Goal: Information Seeking & Learning: Learn about a topic

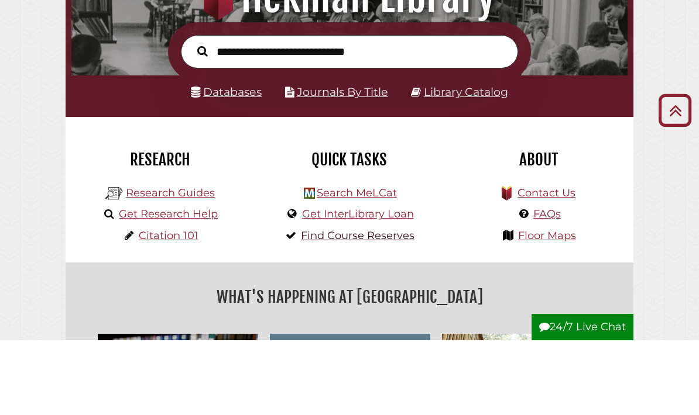
scroll to position [88, 0]
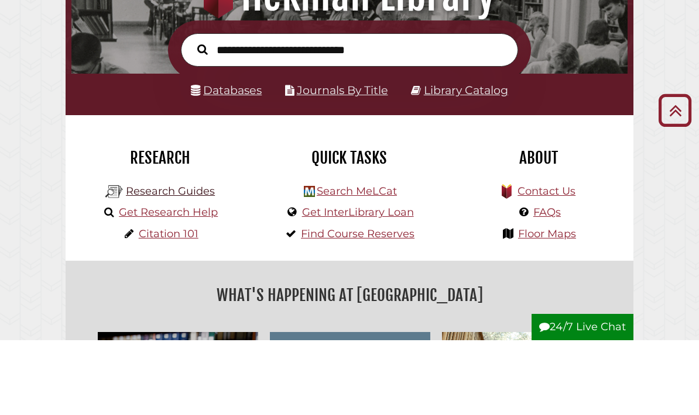
click at [202, 260] on link "Research Guides" at bounding box center [170, 266] width 89 height 13
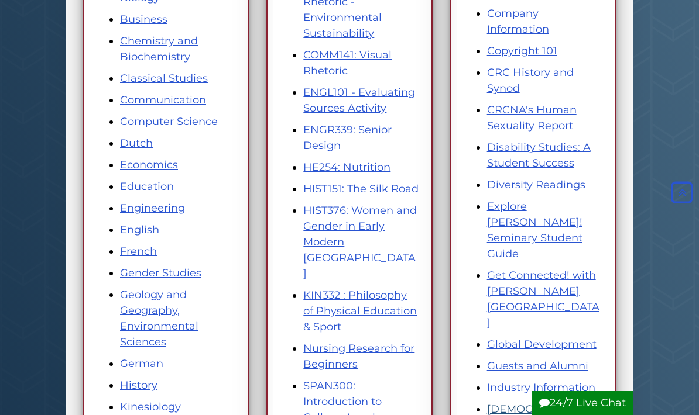
scroll to position [349, 0]
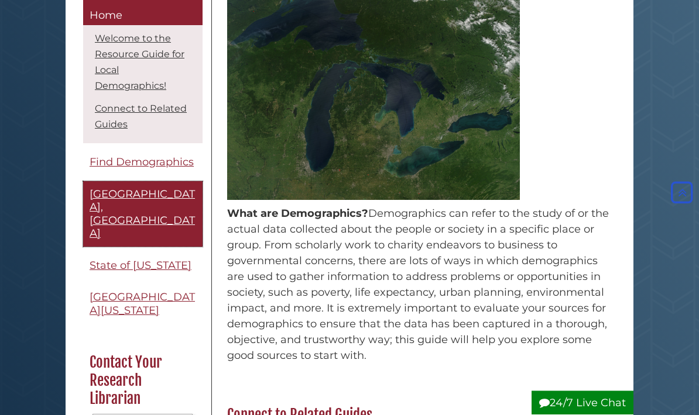
scroll to position [328, 0]
click at [157, 192] on span "[GEOGRAPHIC_DATA], [GEOGRAPHIC_DATA]" at bounding box center [142, 214] width 105 height 53
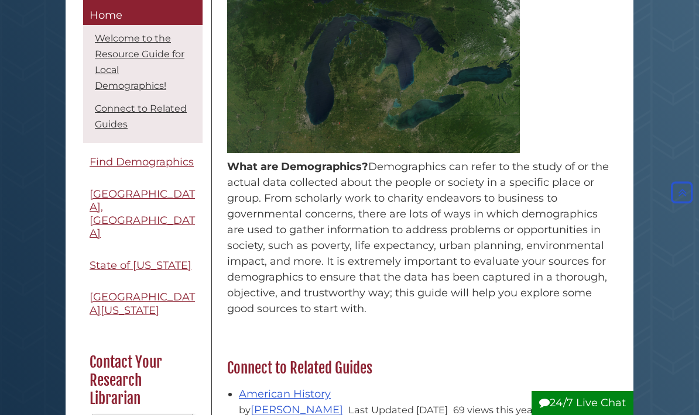
scroll to position [345, 0]
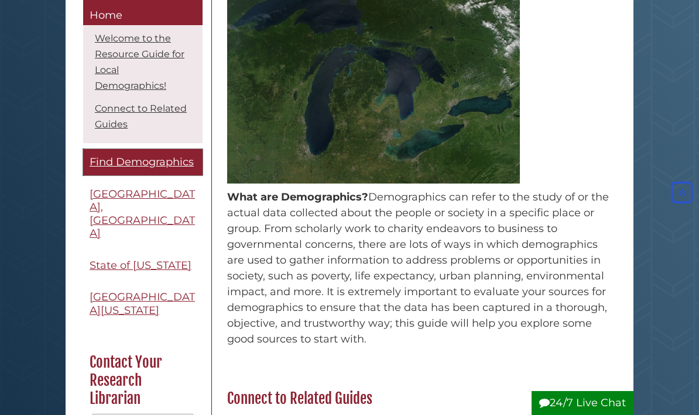
click at [176, 163] on span "Find Demographics" at bounding box center [142, 162] width 104 height 13
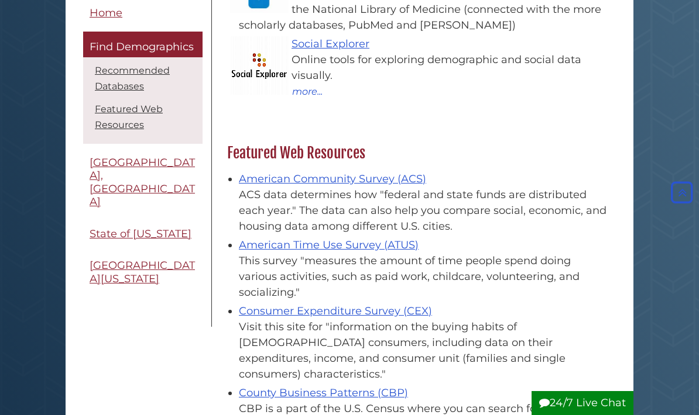
scroll to position [298, 0]
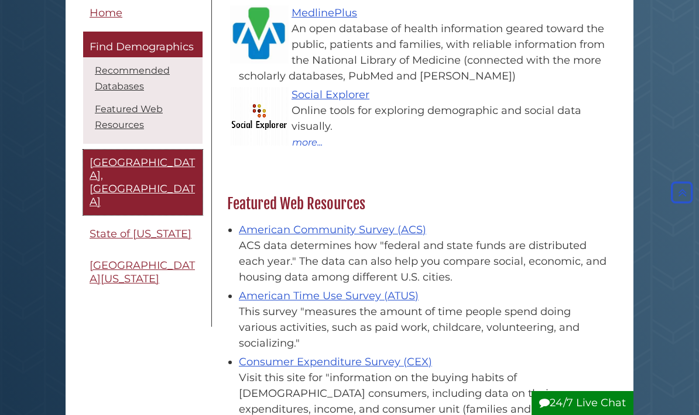
click at [178, 168] on link "[GEOGRAPHIC_DATA], [GEOGRAPHIC_DATA]" at bounding box center [142, 183] width 119 height 66
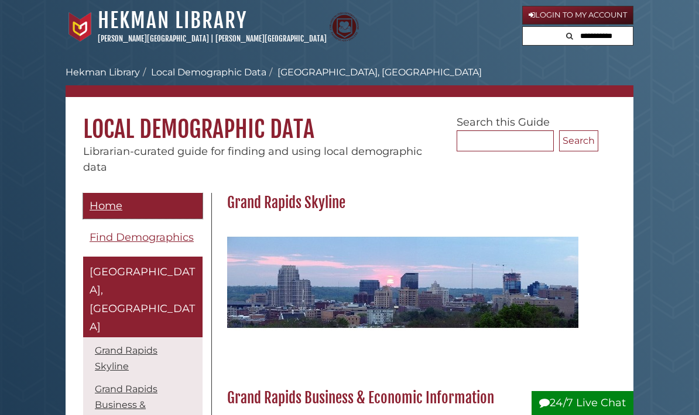
click at [116, 208] on span "Home" at bounding box center [106, 206] width 33 height 13
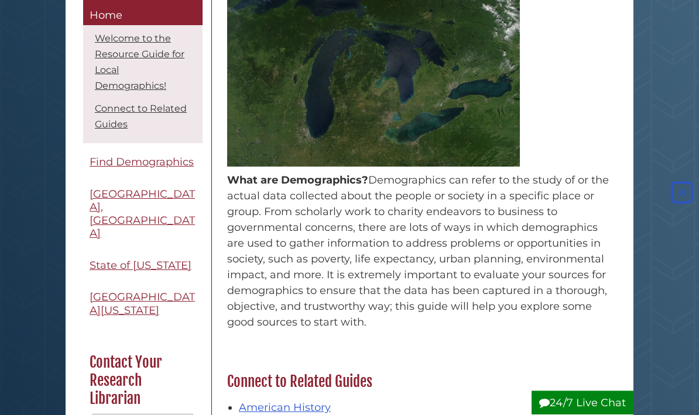
scroll to position [362, 0]
